Goal: Task Accomplishment & Management: Manage account settings

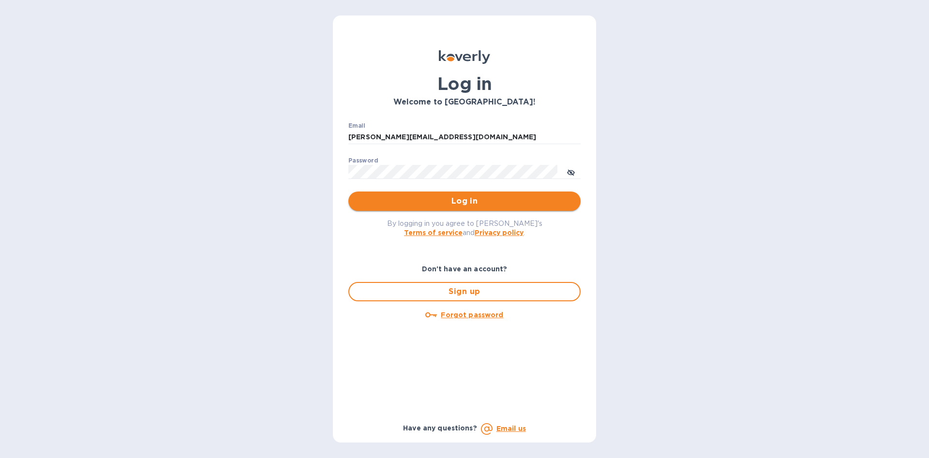
click at [420, 201] on span "Log in" at bounding box center [464, 201] width 217 height 12
